Goal: Task Accomplishment & Management: Complete application form

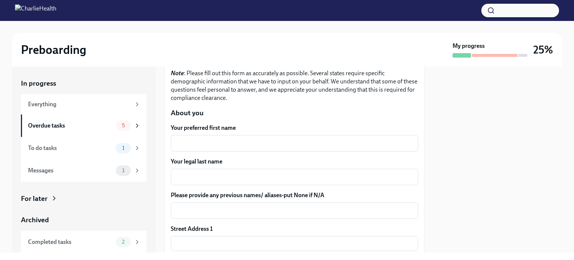
scroll to position [64, 0]
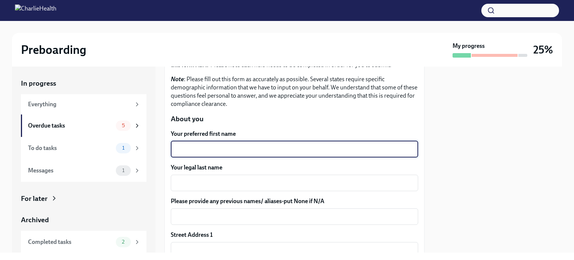
click at [253, 149] on textarea "Your preferred first name" at bounding box center [294, 149] width 238 height 9
type textarea "[PERSON_NAME]"
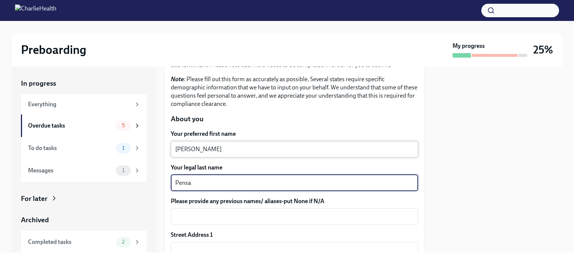
type textarea "Pensa"
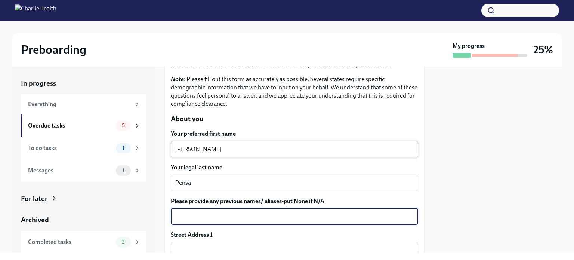
scroll to position [68, 0]
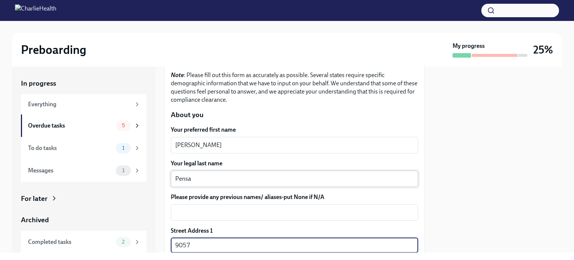
type input "[GEOGRAPHIC_DATA][US_STATE]"
type input "W2-4206"
type input "80247"
type input "[GEOGRAPHIC_DATA]"
type input "CO"
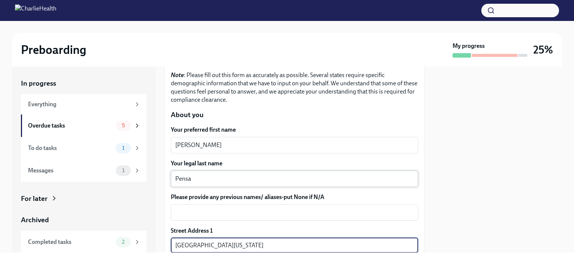
type input "US"
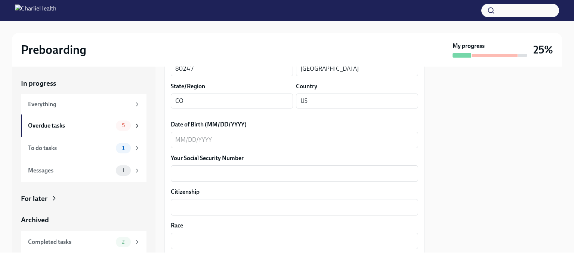
scroll to position [309, 0]
click at [236, 136] on textarea "Date of Birth (MM/DD/YYYY)" at bounding box center [294, 140] width 238 height 9
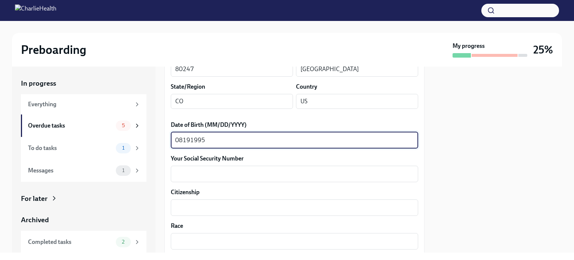
type textarea "08191995"
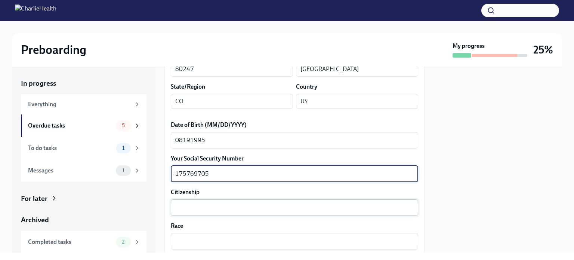
type textarea "175769705"
click at [184, 202] on div "x ​" at bounding box center [294, 207] width 247 height 16
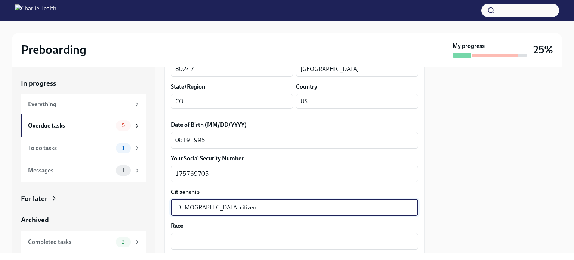
type textarea "[DEMOGRAPHIC_DATA] citizen"
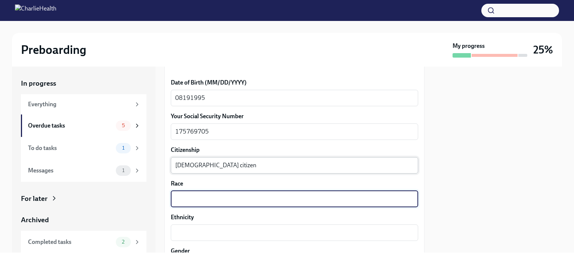
scroll to position [351, 0]
type textarea "White"
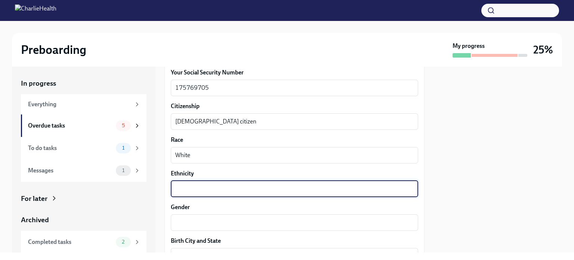
scroll to position [394, 0]
click at [238, 189] on textarea "Ethnicity" at bounding box center [294, 189] width 238 height 9
type textarea "Non-hispanic"
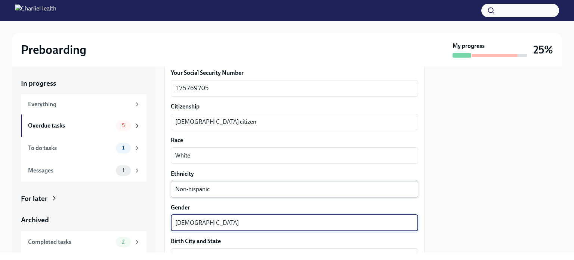
type textarea "[DEMOGRAPHIC_DATA]"
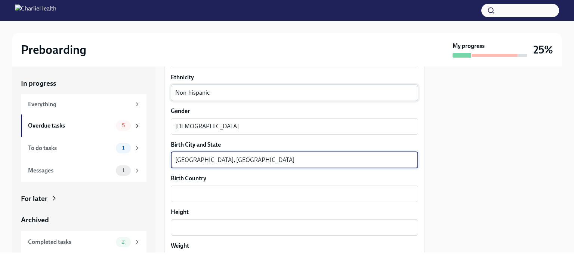
type textarea "[GEOGRAPHIC_DATA], [GEOGRAPHIC_DATA]"
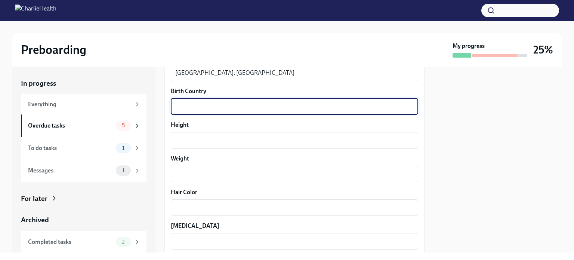
scroll to position [578, 0]
click at [217, 142] on textarea "Height" at bounding box center [294, 140] width 238 height 9
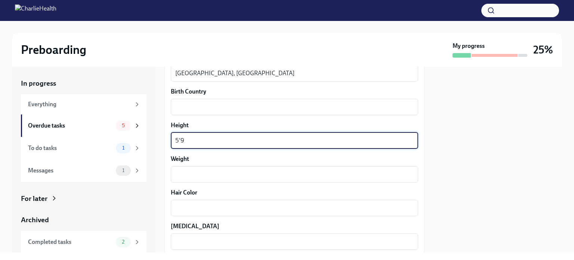
type textarea "5'9"
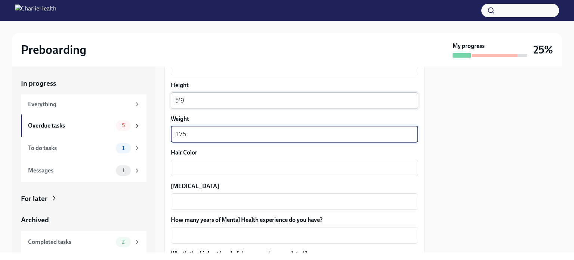
scroll to position [618, 0]
type textarea "175"
click at [198, 170] on textarea "Hair Color" at bounding box center [294, 167] width 238 height 9
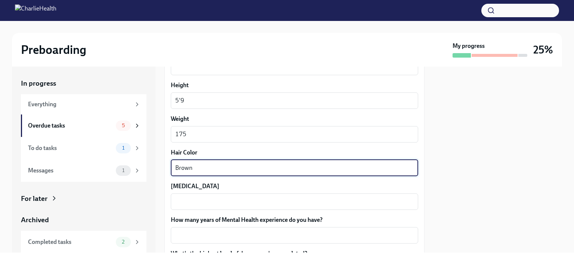
type textarea "Brown"
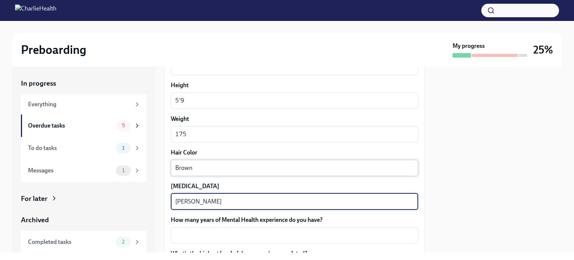
type textarea "[PERSON_NAME]"
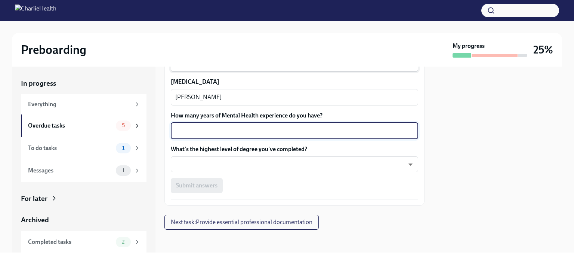
scroll to position [721, 0]
type textarea "7"
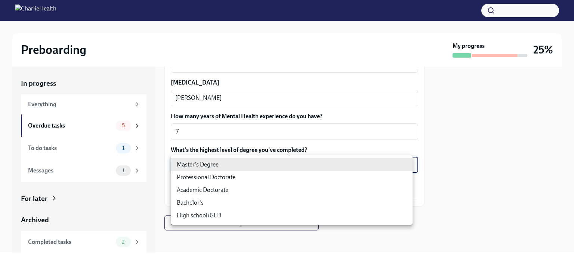
click at [199, 166] on body "Preboarding My progress 25% In progress Everything Overdue tasks 5 To do tasks …" at bounding box center [287, 130] width 574 height 260
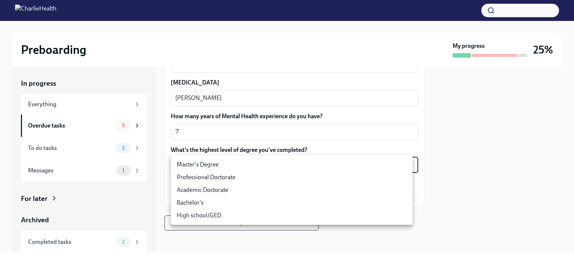
click at [202, 167] on li "Master's Degree" at bounding box center [292, 164] width 242 height 13
type input "2vBr-ghkD"
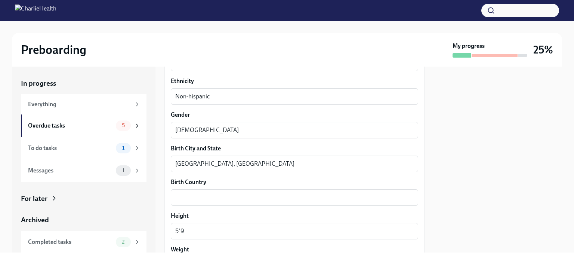
scroll to position [487, 0]
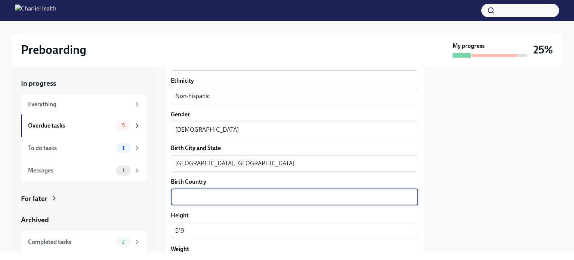
click at [202, 195] on textarea "Birth Country" at bounding box center [294, 197] width 238 height 9
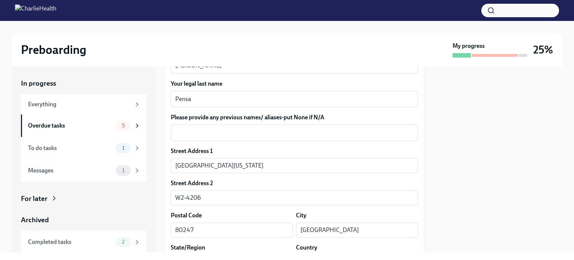
scroll to position [148, 0]
type textarea "Dauphin"
click at [227, 163] on input "[GEOGRAPHIC_DATA][US_STATE]" at bounding box center [294, 165] width 247 height 15
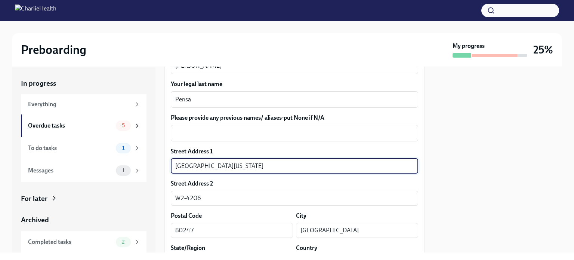
click at [204, 169] on input "[GEOGRAPHIC_DATA][US_STATE]" at bounding box center [294, 165] width 247 height 15
click at [372, 126] on div "x ​" at bounding box center [294, 133] width 247 height 16
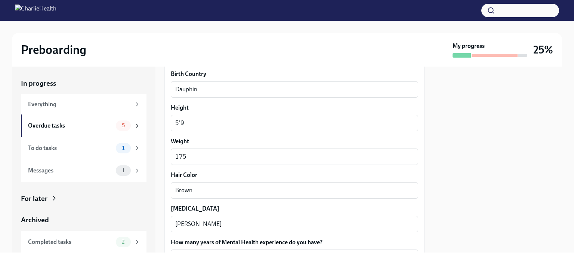
scroll to position [722, 0]
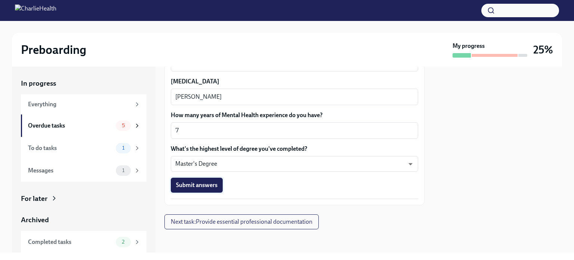
type textarea "N/A"
click at [218, 181] on button "Submit answers" at bounding box center [197, 185] width 52 height 15
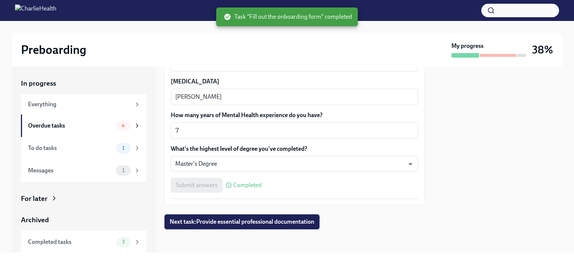
click at [215, 223] on span "Next task : Provide essential professional documentation" at bounding box center [242, 221] width 145 height 7
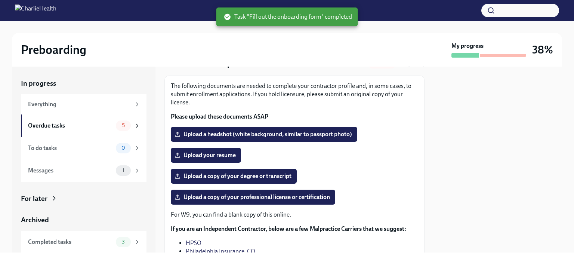
scroll to position [54, 0]
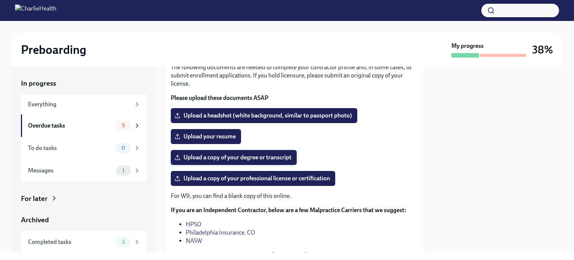
click at [241, 157] on span "Upload a copy of your degree or transcript" at bounding box center [234, 157] width 116 height 7
click at [0, 0] on input "Upload a copy of your degree or transcript" at bounding box center [0, 0] width 0 height 0
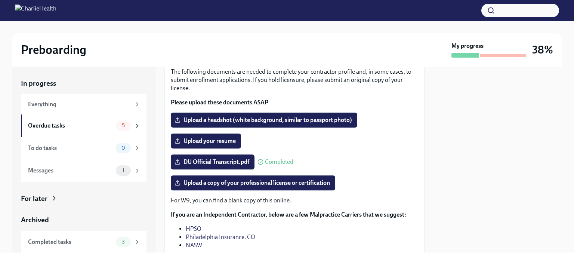
scroll to position [49, 0]
click at [239, 185] on span "Upload a copy of your professional license or certification" at bounding box center [253, 182] width 154 height 7
click at [0, 0] on input "Upload a copy of your professional license or certification" at bounding box center [0, 0] width 0 height 0
click at [244, 118] on span "Upload a headshot (white background, similar to passport photo)" at bounding box center [264, 119] width 176 height 7
click at [0, 0] on input "Upload a headshot (white background, similar to passport photo)" at bounding box center [0, 0] width 0 height 0
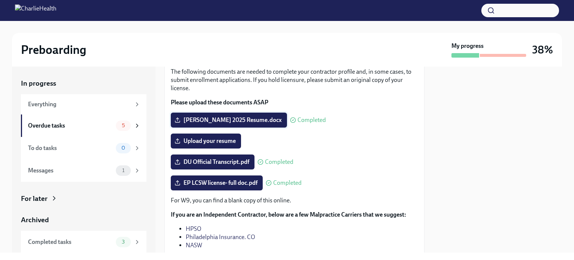
click at [238, 120] on span "[PERSON_NAME] 2025 Resume.docx" at bounding box center [229, 119] width 106 height 7
click at [0, 0] on input "[PERSON_NAME] 2025 Resume.docx" at bounding box center [0, 0] width 0 height 0
click at [221, 145] on label "Upload your resume" at bounding box center [206, 140] width 70 height 15
click at [0, 0] on input "Upload your resume" at bounding box center [0, 0] width 0 height 0
click at [221, 140] on span "Upload your resume" at bounding box center [206, 140] width 60 height 7
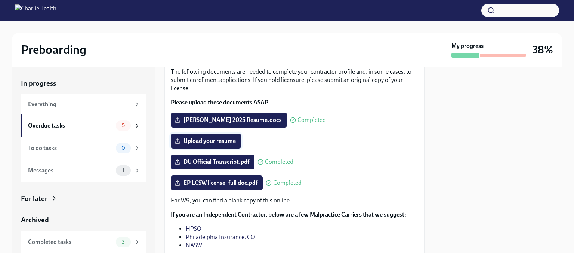
click at [0, 0] on input "Upload your resume" at bounding box center [0, 0] width 0 height 0
click at [225, 143] on span "Upload your resume" at bounding box center [206, 140] width 60 height 7
click at [0, 0] on input "Upload your resume" at bounding box center [0, 0] width 0 height 0
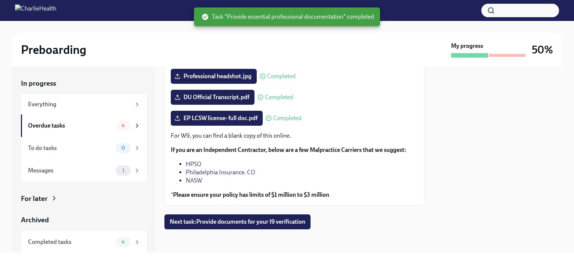
scroll to position [114, 0]
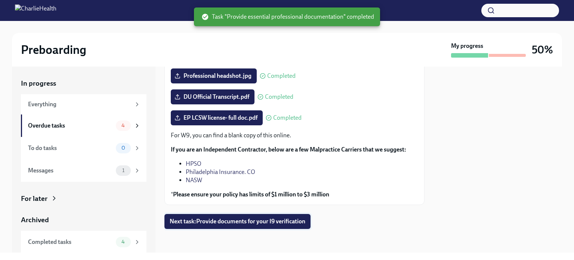
click at [289, 225] on button "Next task : Provide documents for your I9 verification" at bounding box center [237, 221] width 146 height 15
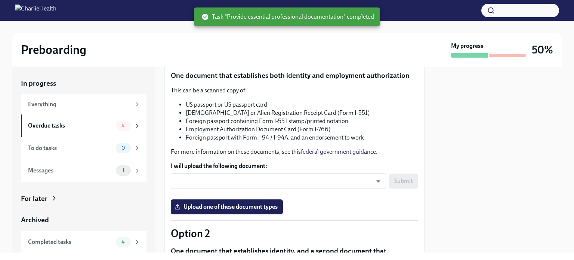
scroll to position [84, 0]
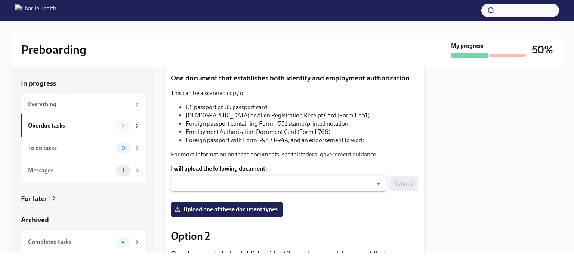
click at [284, 187] on body "Preboarding My progress 50% In progress Everything Overdue tasks 4 To do tasks …" at bounding box center [287, 130] width 574 height 260
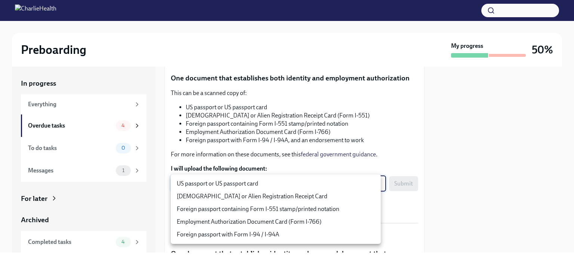
click at [284, 187] on li "US passport or US passport card" at bounding box center [276, 183] width 210 height 13
type input "KnYOjnC8x"
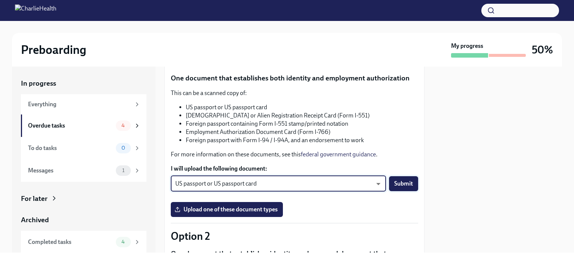
click at [408, 185] on button "Submit" at bounding box center [403, 183] width 29 height 15
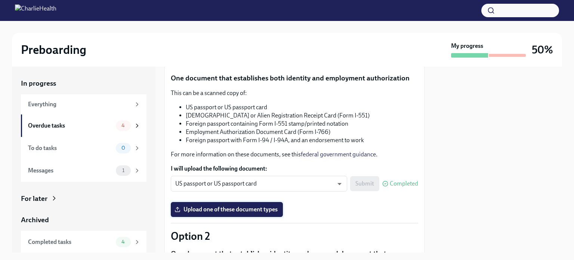
click at [272, 209] on span "Upload one of these document types" at bounding box center [227, 209] width 102 height 7
click at [0, 0] on input "Upload one of these document types" at bounding box center [0, 0] width 0 height 0
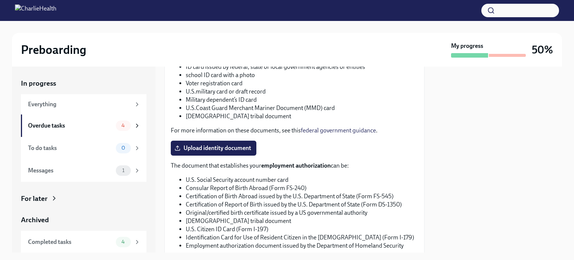
scroll to position [317, 0]
click at [250, 149] on span "Upload identity document" at bounding box center [213, 148] width 75 height 7
click at [0, 0] on input "Upload identity document" at bounding box center [0, 0] width 0 height 0
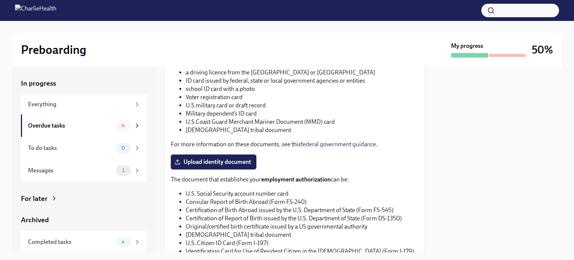
scroll to position [324, 0]
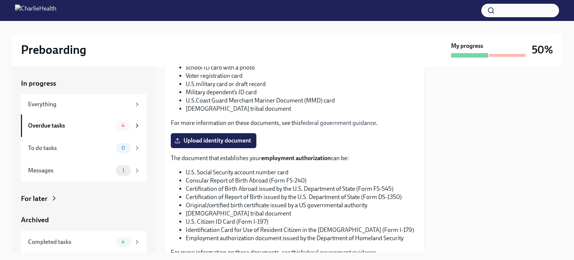
click at [242, 130] on div "You have a choice of which documents you provide for your I9. Option 1 One docu…" at bounding box center [294, 35] width 247 height 485
click at [243, 139] on span "Upload identity document" at bounding box center [213, 140] width 75 height 7
click at [0, 0] on input "Upload identity document" at bounding box center [0, 0] width 0 height 0
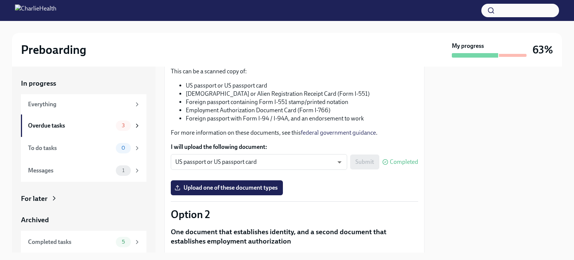
scroll to position [403, 0]
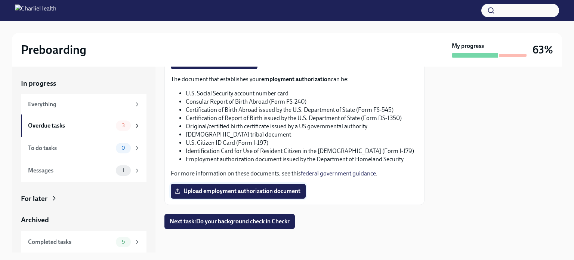
click at [225, 187] on label "Upload employment authorization document" at bounding box center [238, 191] width 135 height 15
click at [0, 0] on input "Upload employment authorization document" at bounding box center [0, 0] width 0 height 0
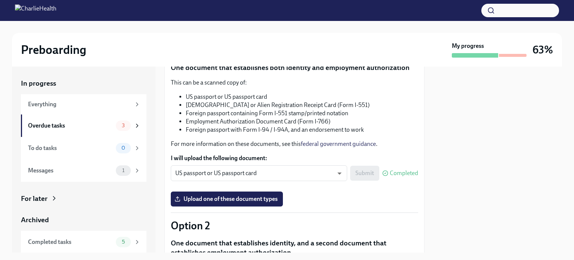
scroll to position [95, 0]
click at [221, 207] on div "You have a choice of which documents you provide for your I9. Option 1 One docu…" at bounding box center [294, 264] width 247 height 485
click at [223, 198] on span "Upload one of these document types" at bounding box center [227, 198] width 102 height 7
click at [0, 0] on input "Upload one of these document types" at bounding box center [0, 0] width 0 height 0
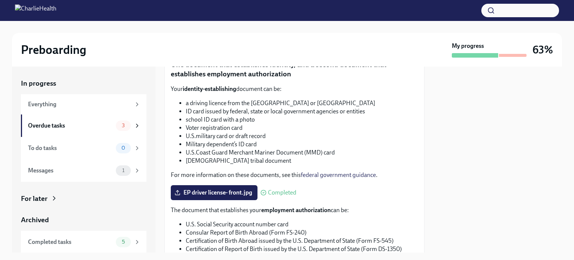
scroll to position [396, 0]
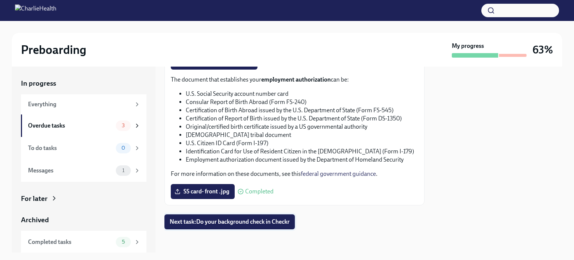
click at [289, 216] on button "Next task : Do your background check in Checkr" at bounding box center [229, 221] width 130 height 15
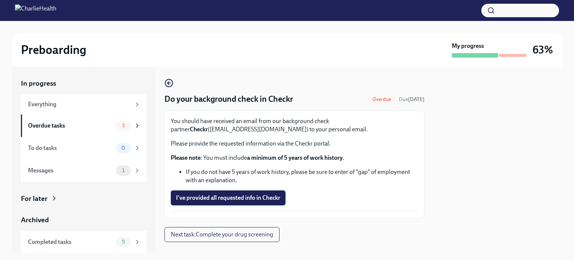
click at [268, 194] on button "I've provided all requested info in Checkr" at bounding box center [228, 197] width 115 height 15
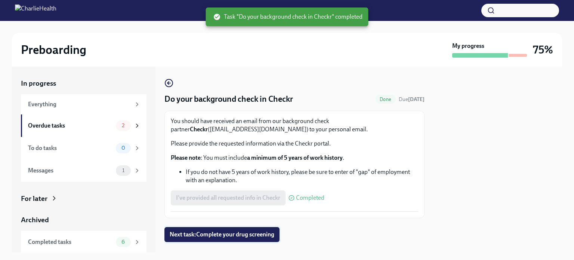
click at [248, 233] on span "Next task : Complete your drug screening" at bounding box center [222, 234] width 105 height 7
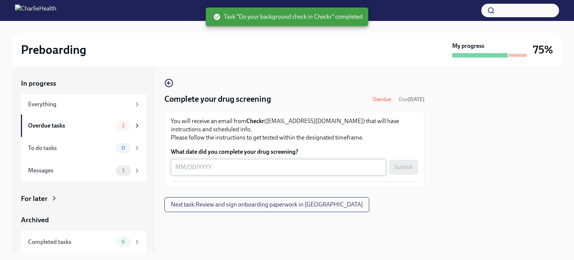
click at [262, 172] on div "x ​" at bounding box center [278, 167] width 215 height 16
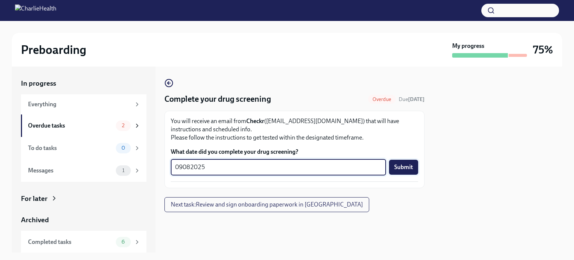
type textarea "09082025"
click at [411, 167] on span "Submit" at bounding box center [403, 166] width 19 height 7
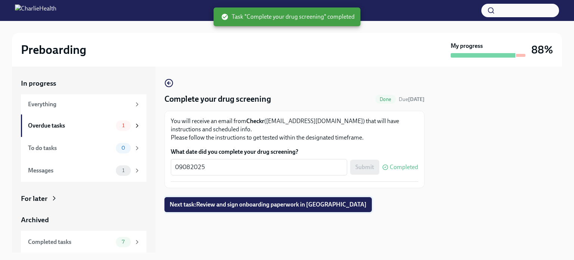
click at [309, 207] on span "Next task : Review and sign onboarding paperwork in [GEOGRAPHIC_DATA]" at bounding box center [268, 204] width 197 height 7
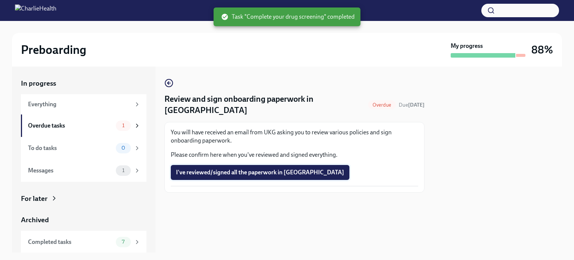
click at [291, 165] on button "I've reviewed/signed all the paperwork in [GEOGRAPHIC_DATA]" at bounding box center [260, 172] width 179 height 15
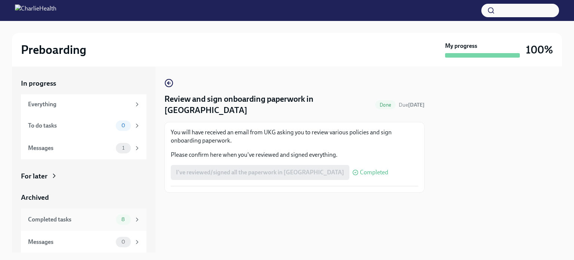
click at [102, 224] on div "Completed tasks 8" at bounding box center [84, 219] width 113 height 10
